Goal: Information Seeking & Learning: Check status

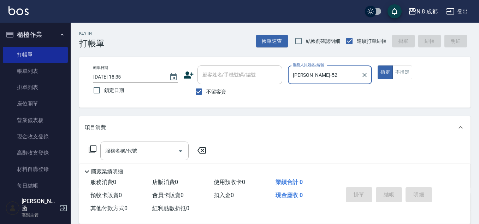
type input "[PERSON_NAME]-52"
click at [48, 44] on ul "打帳單 帳單列表 掛單列表 座位開單 營業儀表板 現金收支登錄 高階收支登錄 材料自購登錄 每日結帳 排班表 現場電腦打卡 掃碼打卡" at bounding box center [35, 145] width 65 height 202
click at [59, 33] on icon "button" at bounding box center [62, 35] width 6 height 6
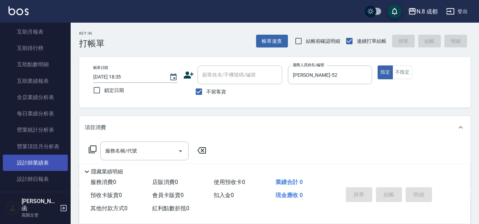
scroll to position [318, 0]
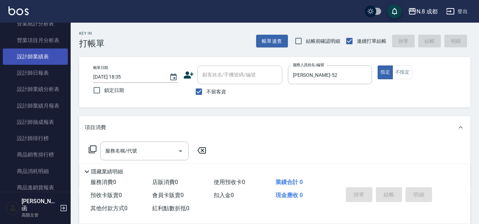
click at [45, 61] on link "設計師業績表" at bounding box center [35, 56] width 65 height 16
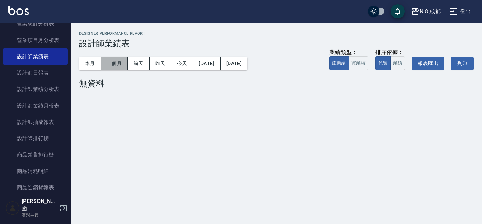
click at [114, 64] on button "上個月" at bounding box center [114, 63] width 27 height 13
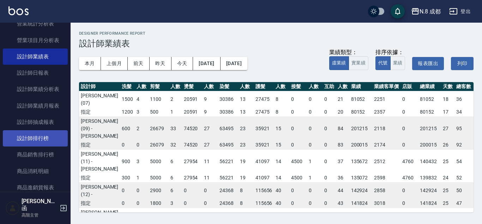
click at [47, 136] on link "設計師排行榜" at bounding box center [35, 138] width 65 height 16
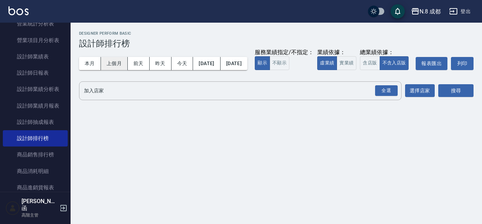
click at [107, 66] on button "上個月" at bounding box center [114, 63] width 27 height 13
click at [378, 96] on div "全選" at bounding box center [386, 90] width 23 height 11
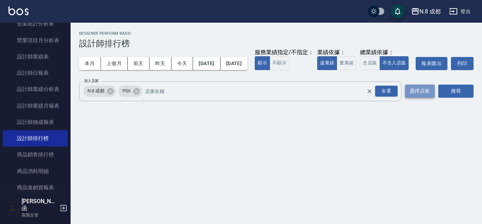
click at [419, 97] on button "選擇店家" at bounding box center [420, 90] width 30 height 13
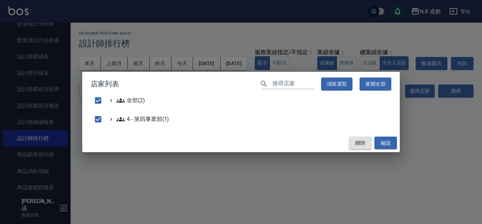
click at [369, 144] on button "關閉" at bounding box center [360, 142] width 23 height 13
checkbox input "false"
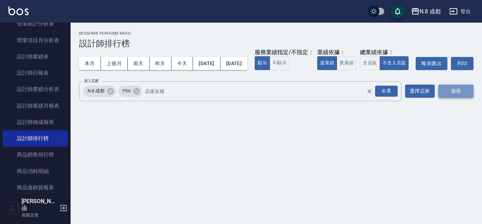
drag, startPoint x: 452, startPoint y: 108, endPoint x: 448, endPoint y: 112, distance: 5.3
click at [452, 97] on button "搜尋" at bounding box center [456, 90] width 35 height 13
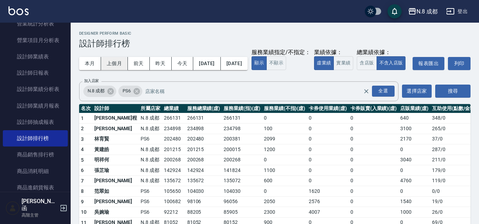
click at [124, 67] on button "上個月" at bounding box center [114, 63] width 27 height 13
click at [120, 64] on button "上個月" at bounding box center [114, 63] width 27 height 13
click at [96, 64] on button "本月" at bounding box center [90, 63] width 22 height 13
